Goal: Navigation & Orientation: Find specific page/section

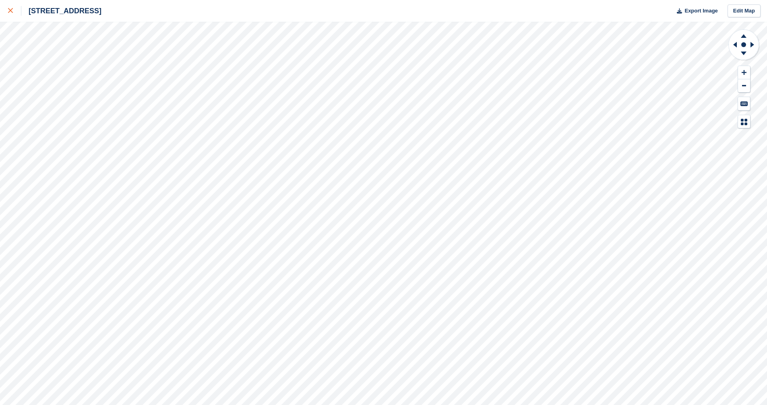
click at [10, 10] on icon at bounding box center [10, 10] width 5 height 5
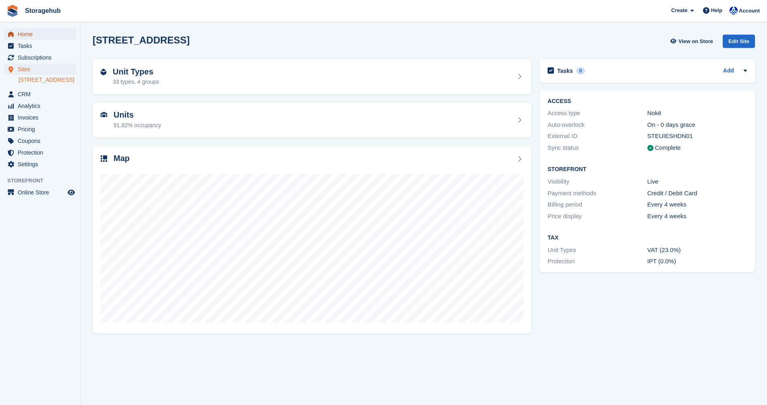
click at [23, 33] on span "Home" at bounding box center [42, 34] width 48 height 11
